Goal: Complete application form

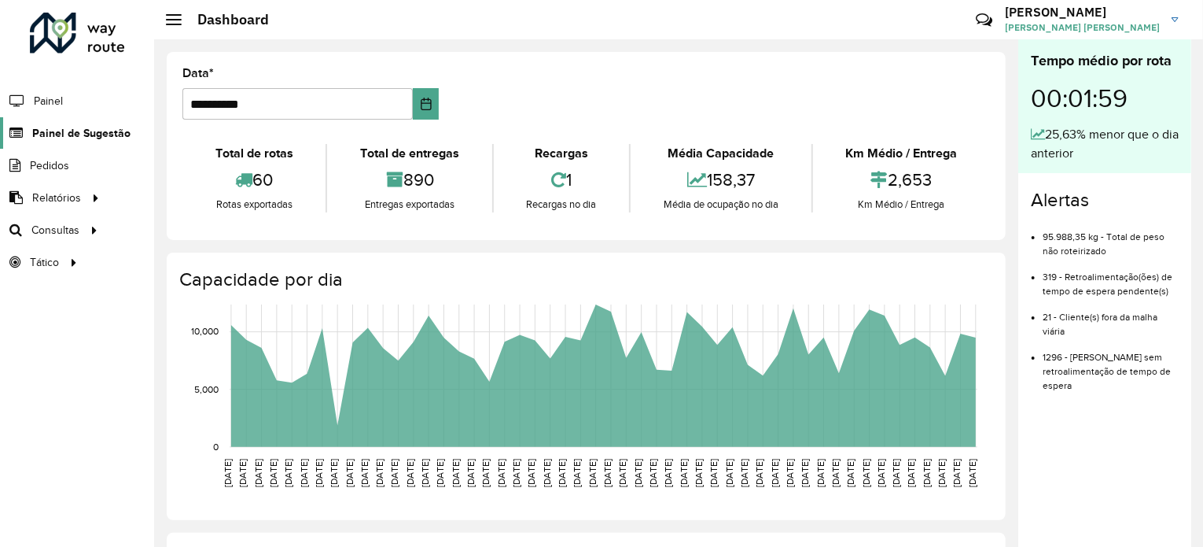
click at [97, 134] on span "Painel de Sugestão" at bounding box center [81, 133] width 98 height 17
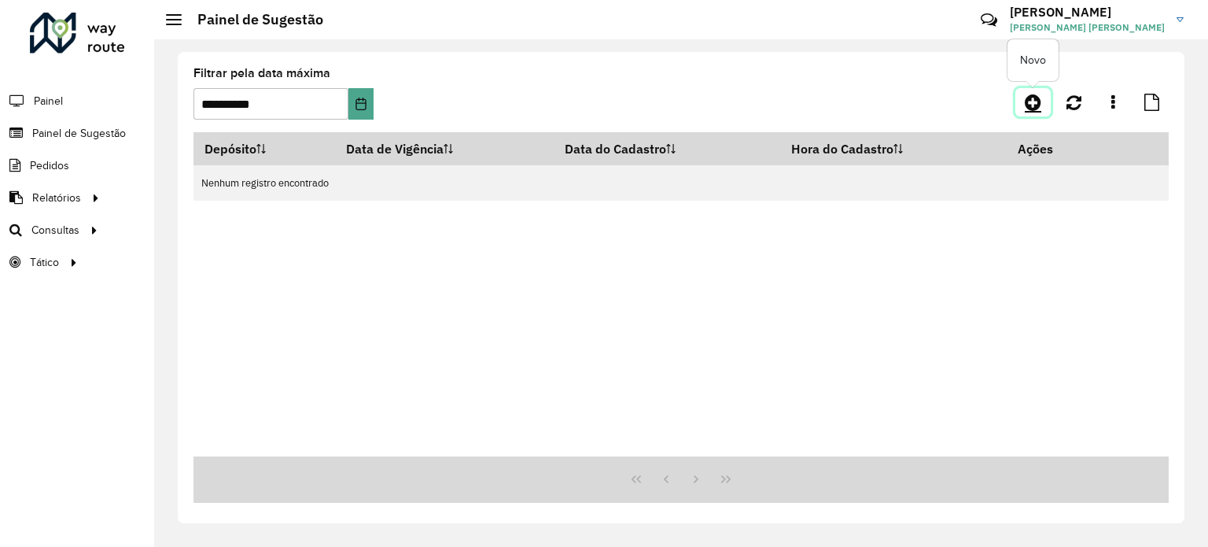
click at [1026, 103] on icon at bounding box center [1033, 102] width 17 height 19
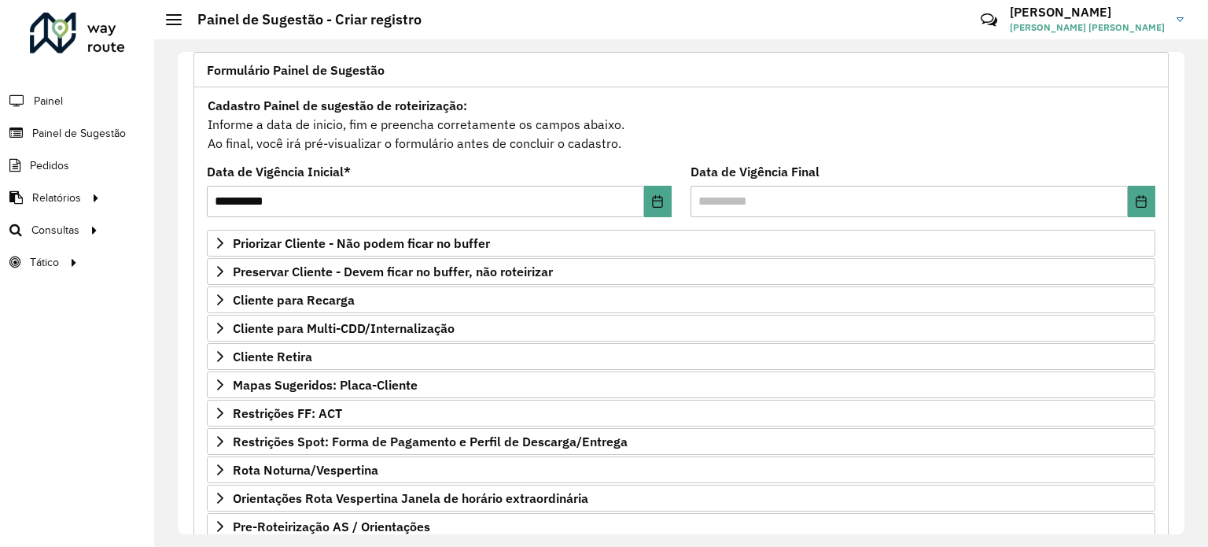
scroll to position [107, 0]
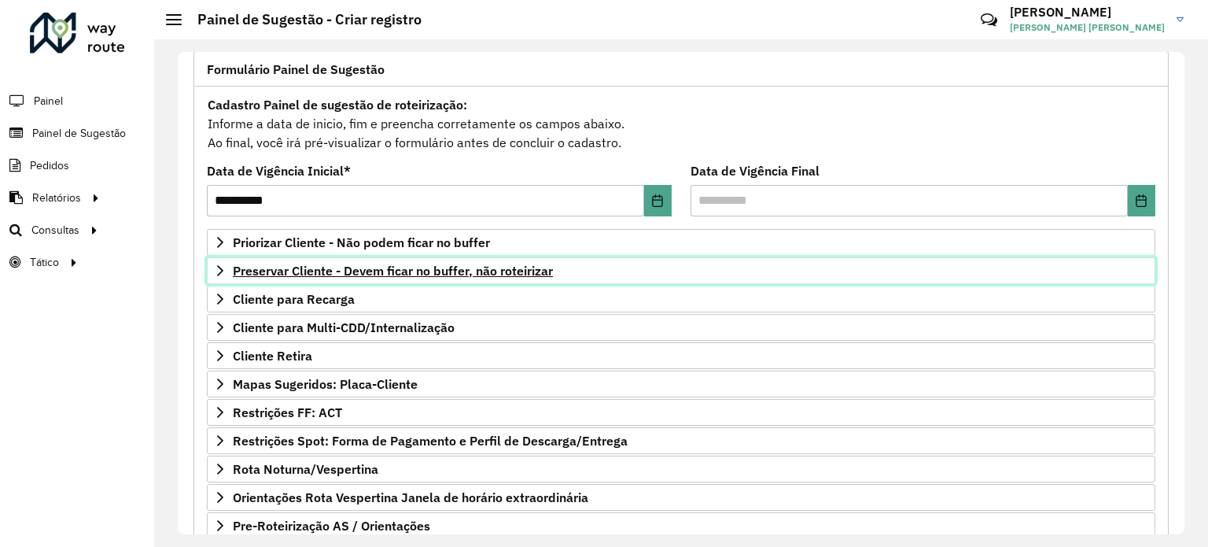
click at [447, 265] on span "Preservar Cliente - Devem ficar no buffer, não roteirizar" at bounding box center [393, 270] width 320 height 13
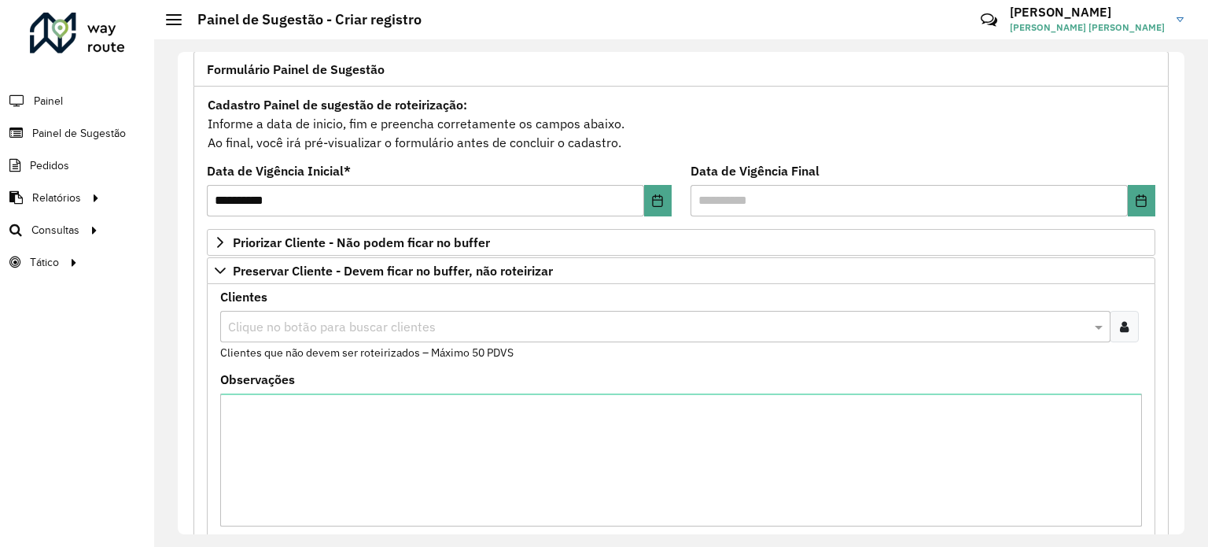
click at [448, 320] on input "text" at bounding box center [657, 327] width 867 height 19
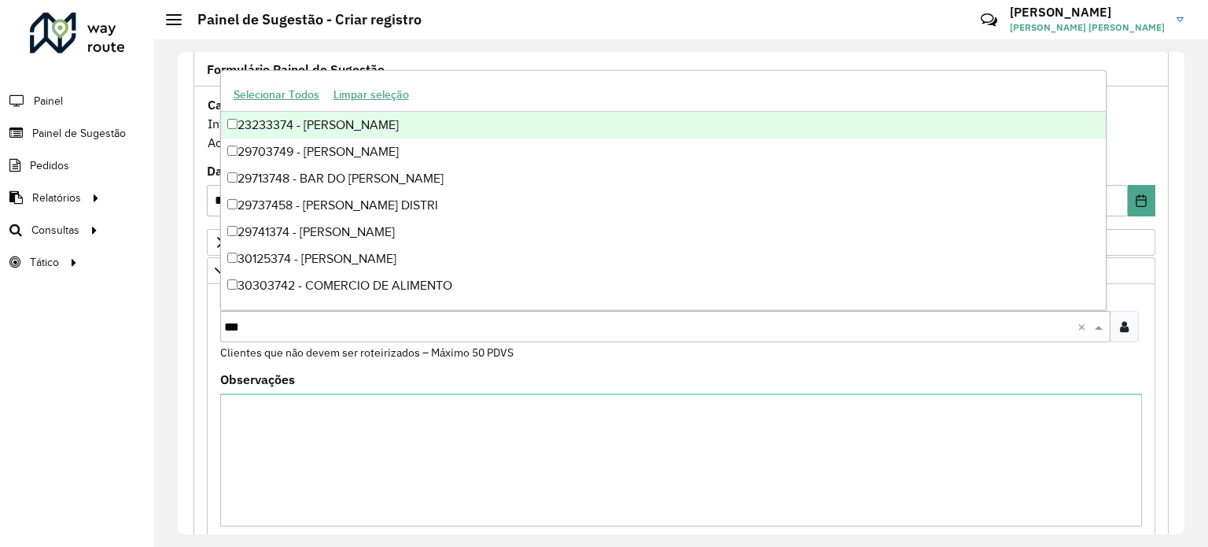
type input "****"
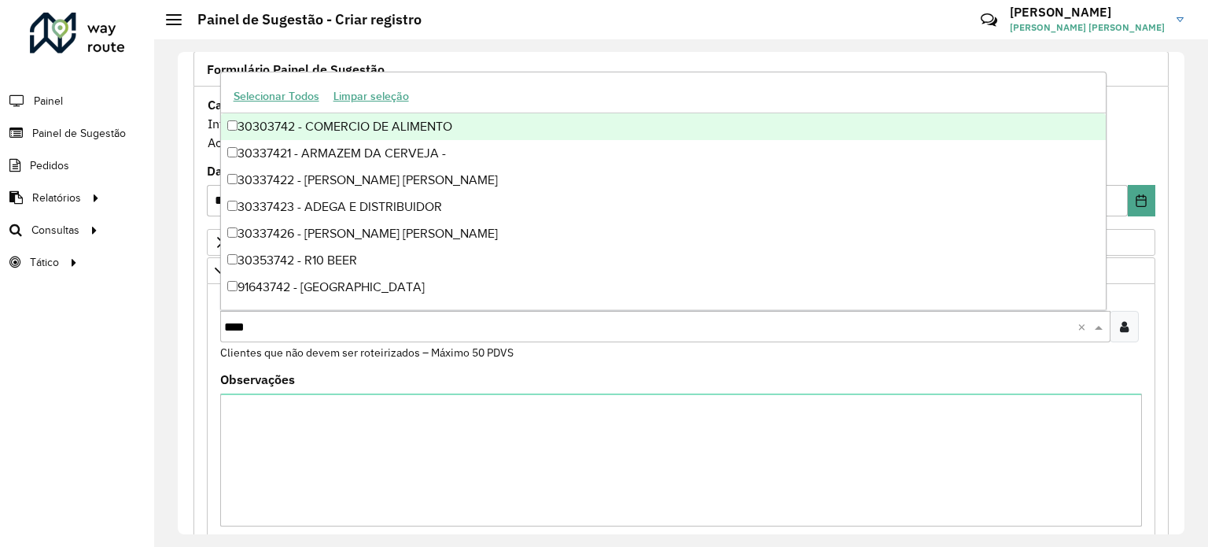
click at [226, 126] on div "30303742 - COMERCIO DE ALIMENTO" at bounding box center [663, 126] width 885 height 27
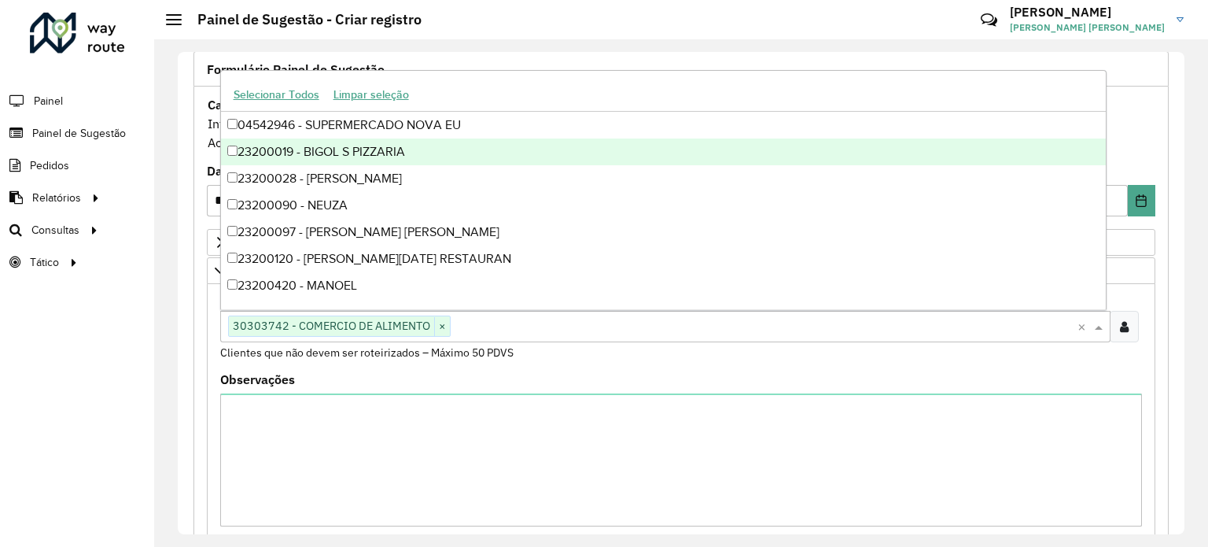
click at [186, 227] on div "**********" at bounding box center [681, 472] width 994 height 842
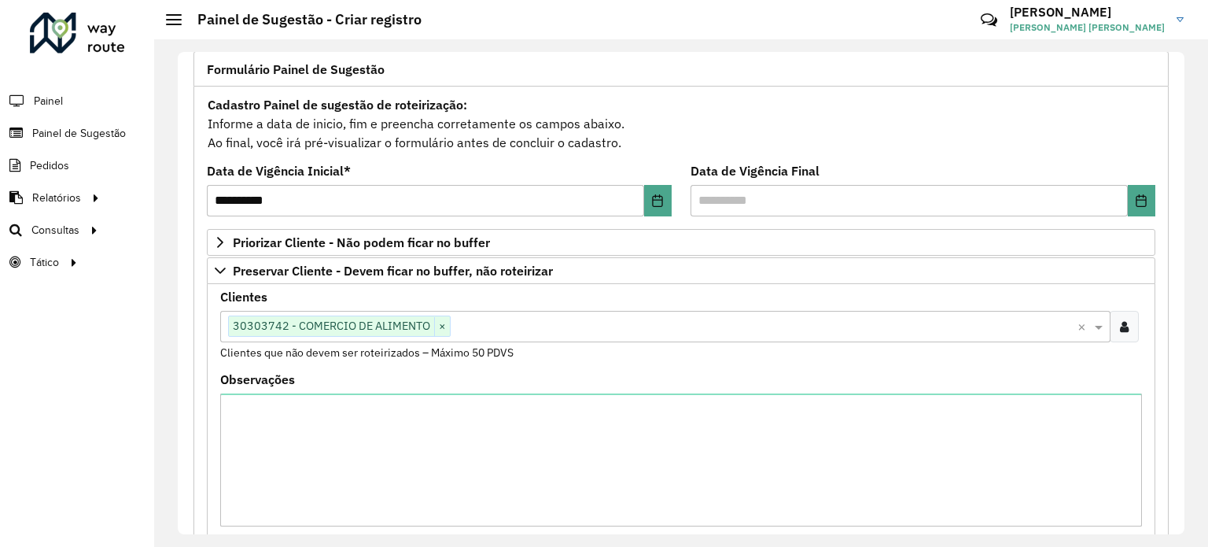
click at [1127, 329] on div at bounding box center [1124, 326] width 29 height 31
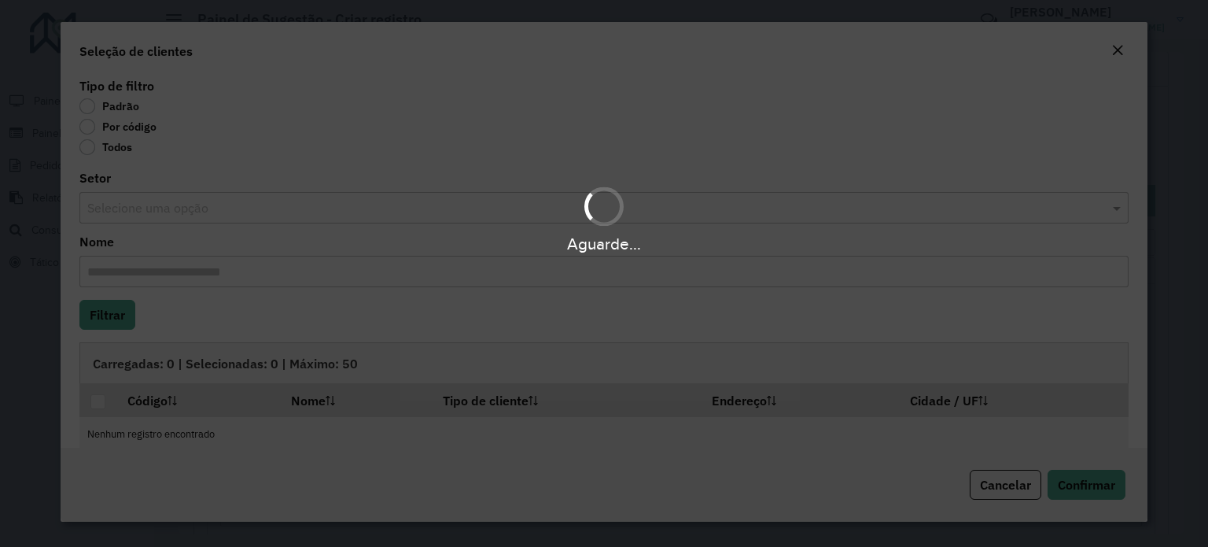
click at [1021, 493] on div "Aguarde..." at bounding box center [604, 273] width 1208 height 547
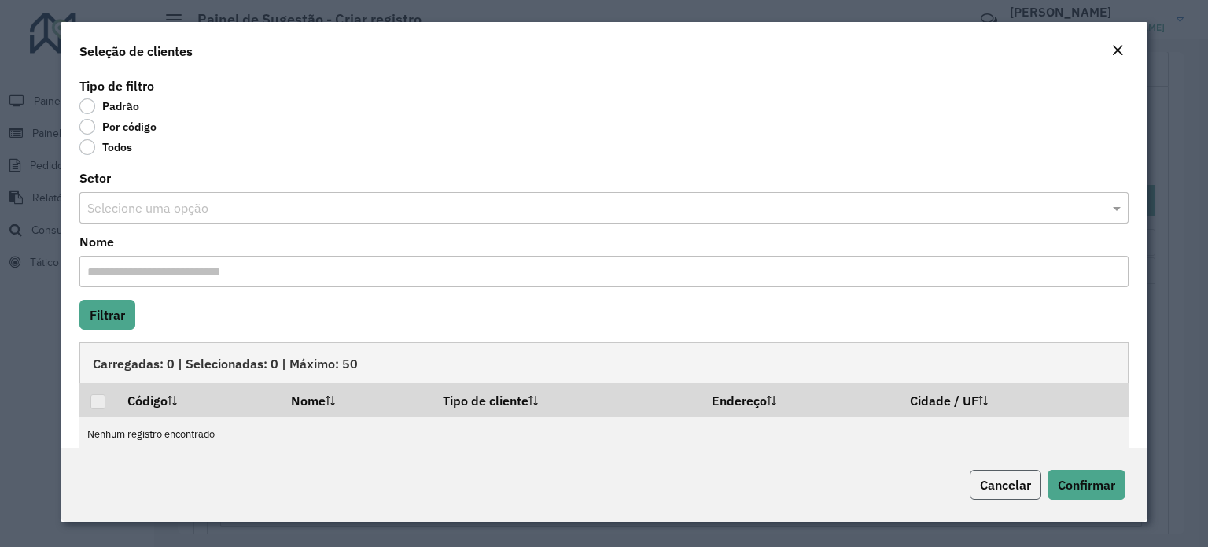
click at [989, 488] on span "Cancelar" at bounding box center [1005, 485] width 51 height 16
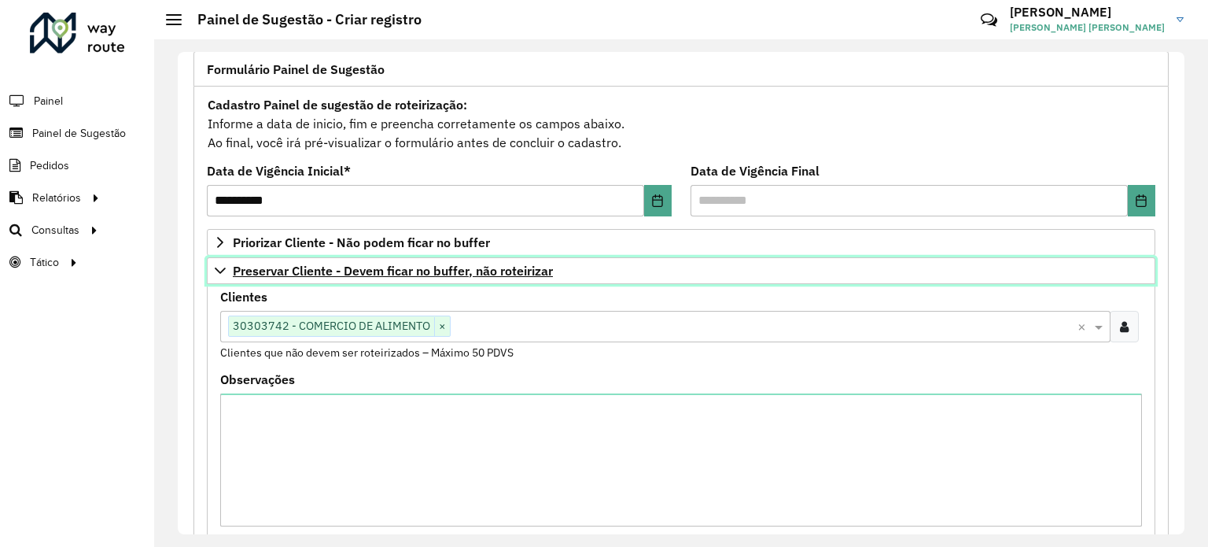
click at [357, 270] on span "Preservar Cliente - Devem ficar no buffer, não roteirizar" at bounding box center [393, 270] width 320 height 13
